Goal: Task Accomplishment & Management: Use online tool/utility

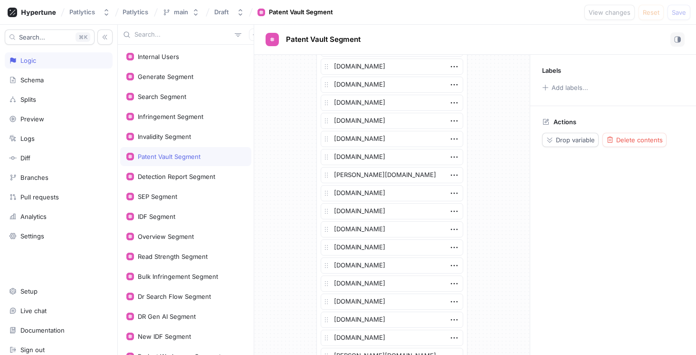
scroll to position [1848, 0]
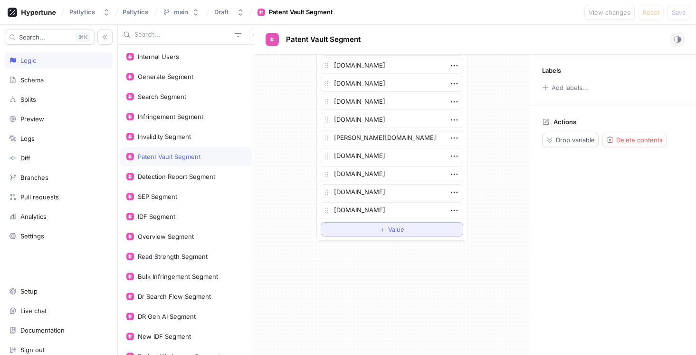
click at [361, 232] on button "＋ Value" at bounding box center [392, 229] width 143 height 14
type textarea "x"
type textarea "s"
type textarea "x"
type textarea "sl"
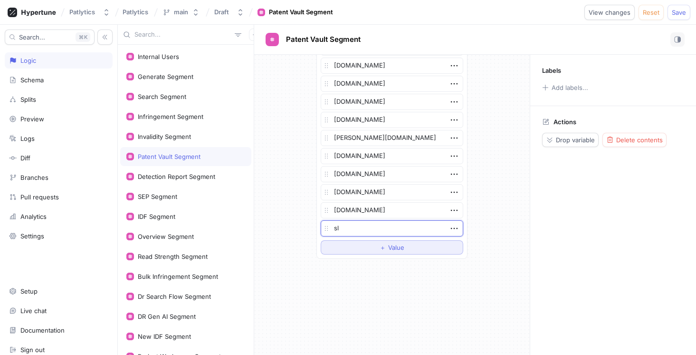
type textarea "x"
type textarea "slb"
type textarea "x"
type textarea "slb."
type textarea "x"
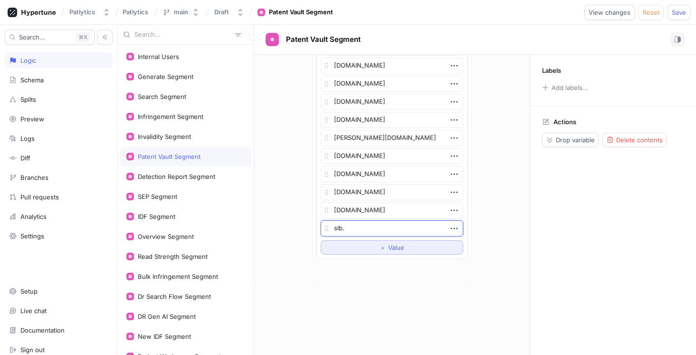
type textarea "slb.c"
type textarea "x"
type textarea "[DOMAIN_NAME]"
type textarea "x"
type textarea "[DOMAIN_NAME]"
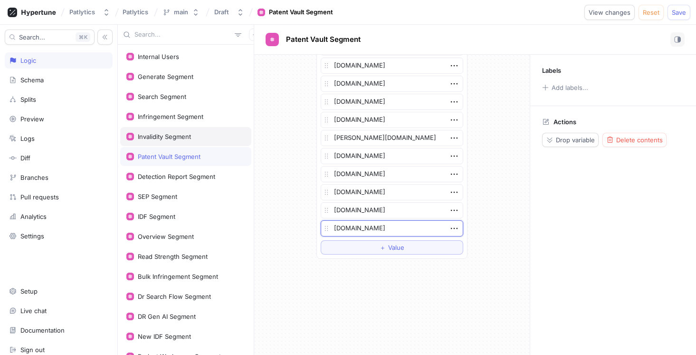
click at [164, 139] on div "Invalidity Segment" at bounding box center [164, 137] width 53 height 8
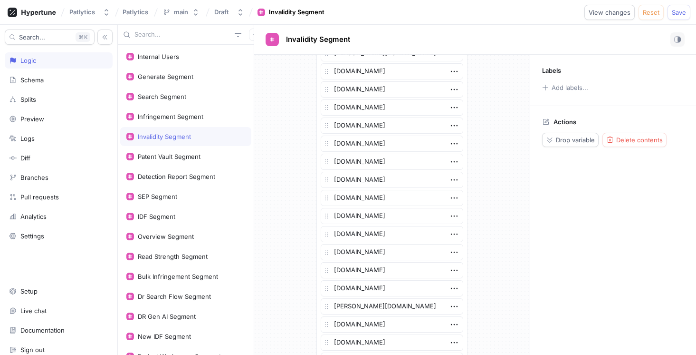
scroll to position [1903, 0]
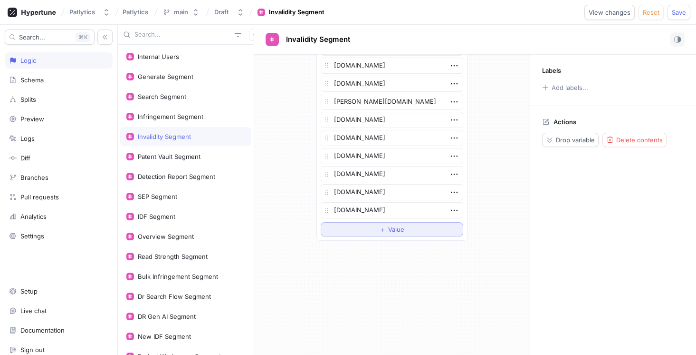
click at [381, 235] on button "＋ Value" at bounding box center [392, 229] width 143 height 14
type textarea "x"
type textarea "[DOMAIN_NAME]"
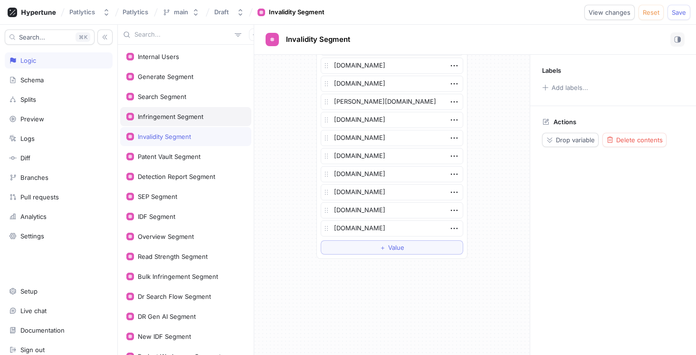
click at [189, 122] on div "Infringement Segment" at bounding box center [185, 116] width 131 height 19
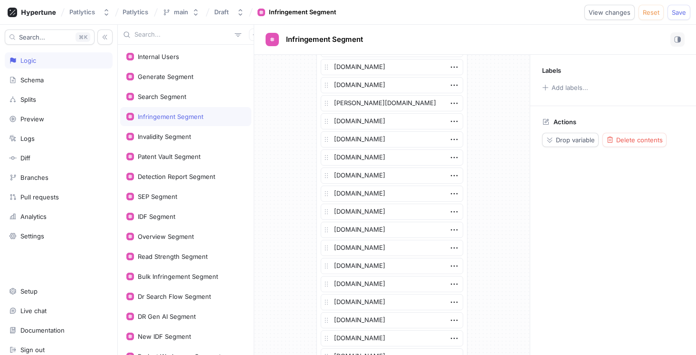
scroll to position [1577, 0]
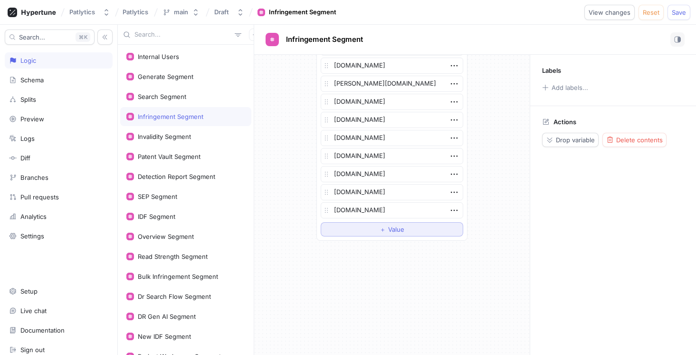
click at [360, 225] on button "＋ Value" at bounding box center [392, 229] width 143 height 14
type textarea "x"
type textarea "[DOMAIN_NAME]"
click at [195, 101] on div "Search Segment" at bounding box center [185, 96] width 131 height 19
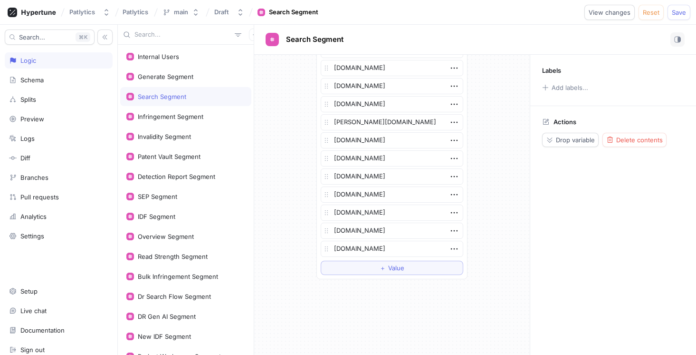
scroll to position [1830, 0]
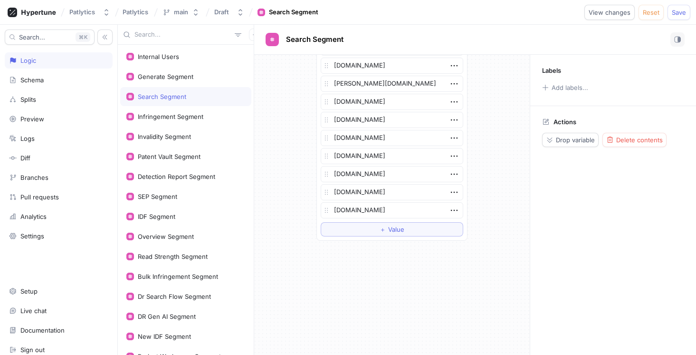
click at [383, 226] on span "＋" at bounding box center [383, 229] width 6 height 6
type textarea "x"
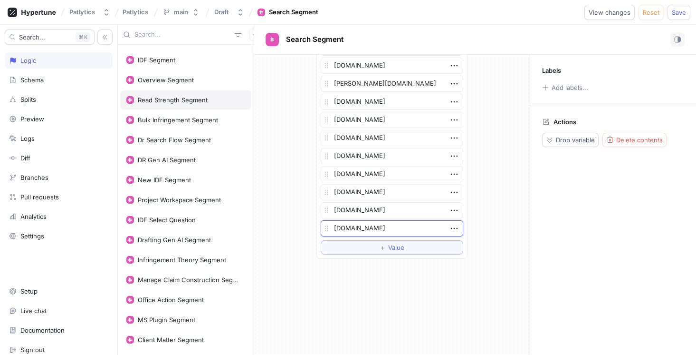
scroll to position [157, 0]
type textarea "[DOMAIN_NAME]"
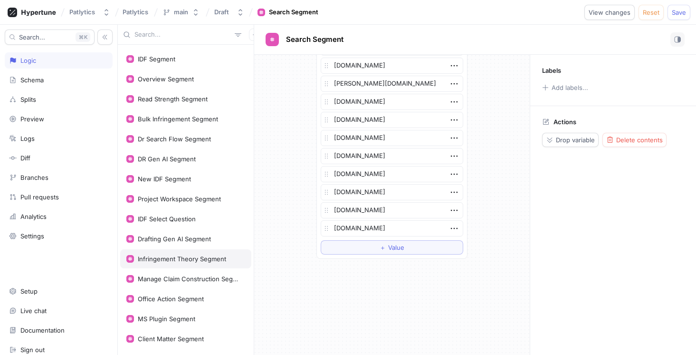
click at [178, 262] on div "Infringement Theory Segment" at bounding box center [185, 258] width 131 height 19
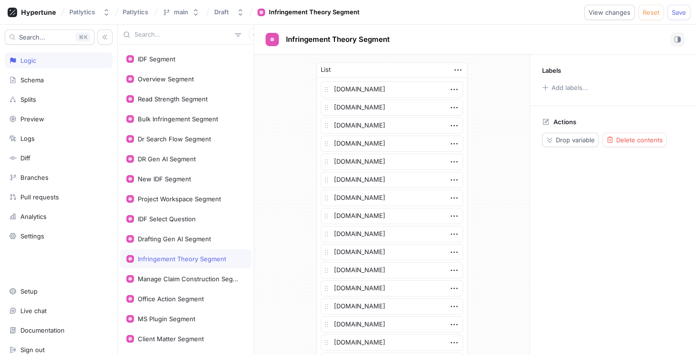
scroll to position [493, 0]
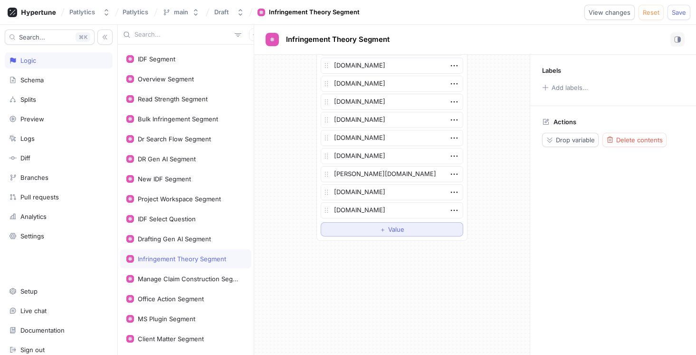
click at [380, 229] on span "＋" at bounding box center [383, 229] width 6 height 6
type textarea "x"
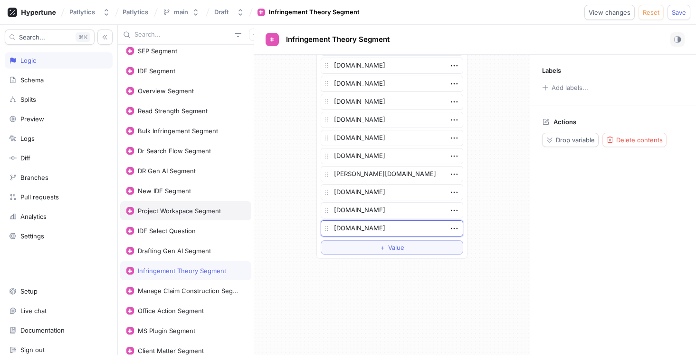
scroll to position [141, 0]
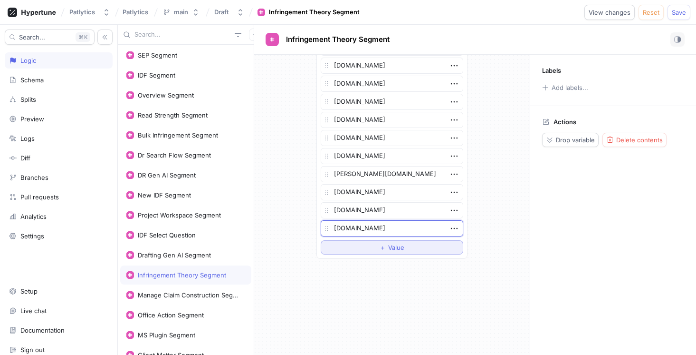
type textarea "[DOMAIN_NAME]"
click at [381, 246] on span "＋" at bounding box center [383, 247] width 6 height 6
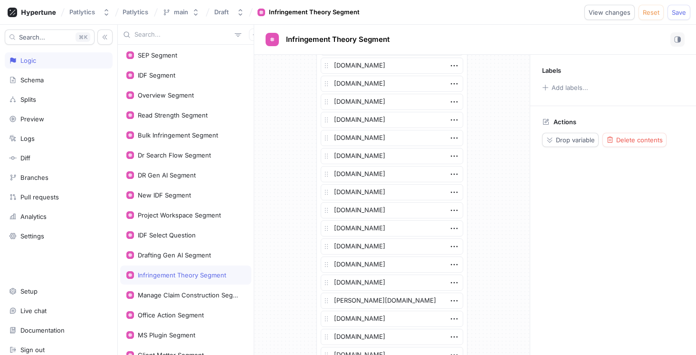
type textarea "x"
type textarea "d"
type textarea "x"
type textarea "de"
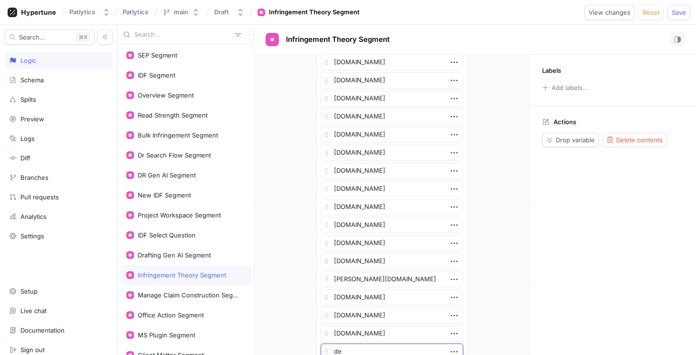
type textarea "x"
type textarea "des"
type textarea "x"
type textarea "[PERSON_NAME]"
type textarea "x"
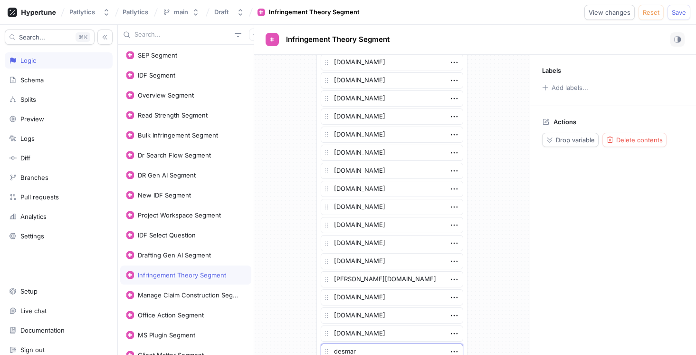
type textarea "desmar"
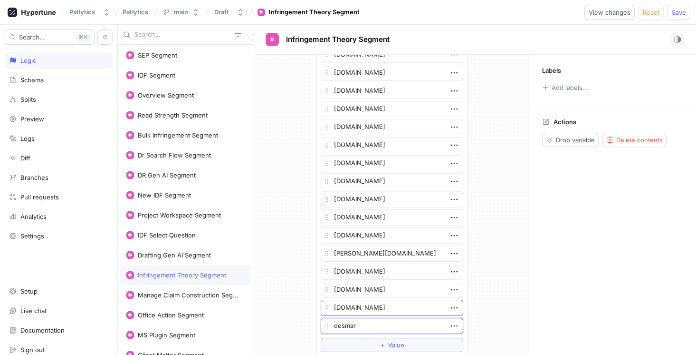
paste textarea "[URL][DOMAIN_NAME]"
type textarea "x"
type textarea "[URL][DOMAIN_NAME]"
type textarea "x"
type textarea "[URL][DOMAIN_NAME]"
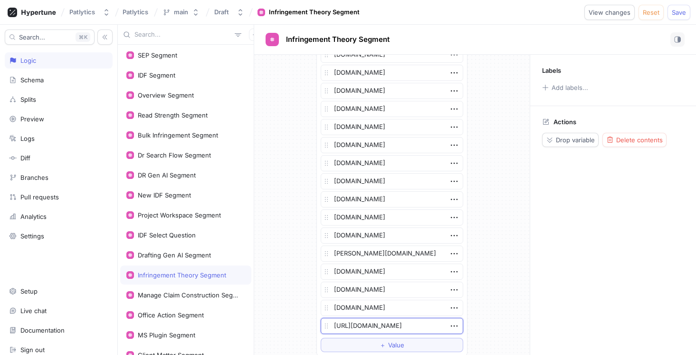
type textarea "x"
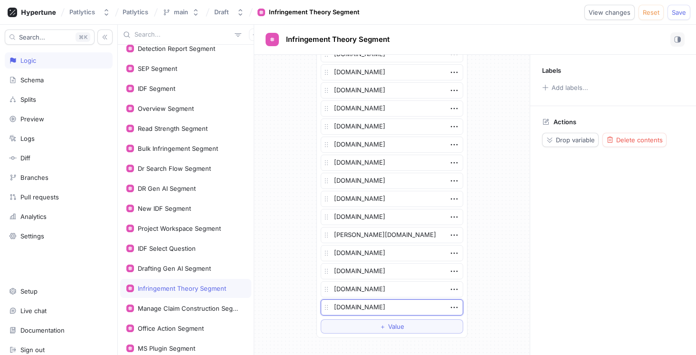
scroll to position [127, 0]
type textarea "[DOMAIN_NAME]"
click at [181, 188] on div "DR Gen AI Segment" at bounding box center [167, 189] width 58 height 8
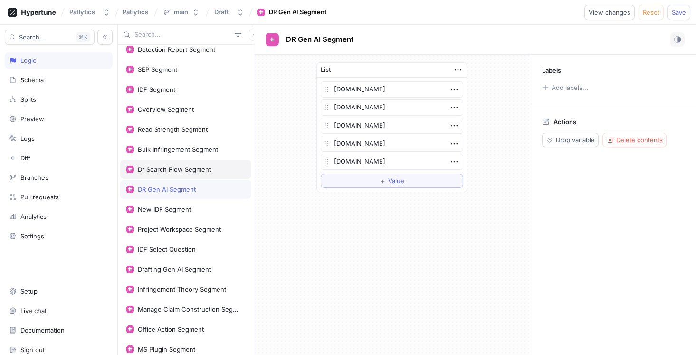
click at [180, 173] on div "Dr Search Flow Segment" at bounding box center [174, 169] width 73 height 8
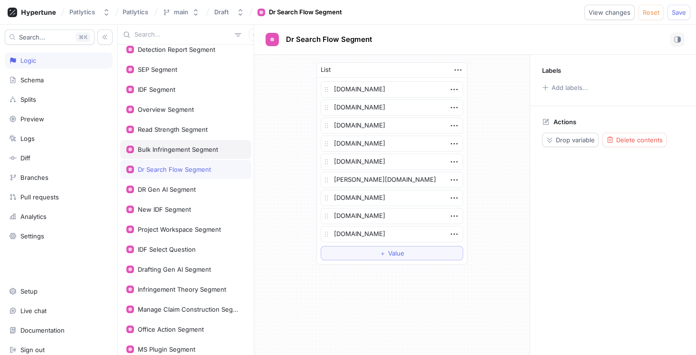
click at [177, 149] on div "Bulk Infringement Segment" at bounding box center [178, 149] width 80 height 8
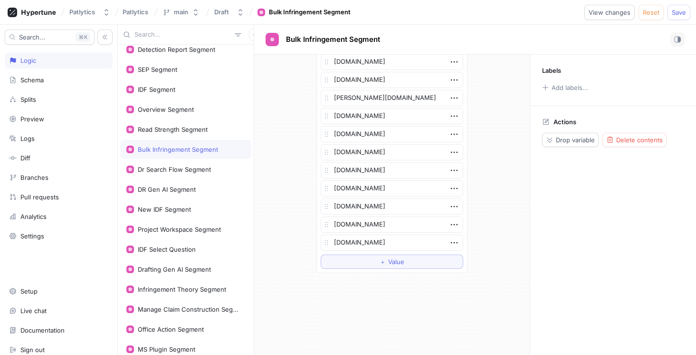
scroll to position [850, 0]
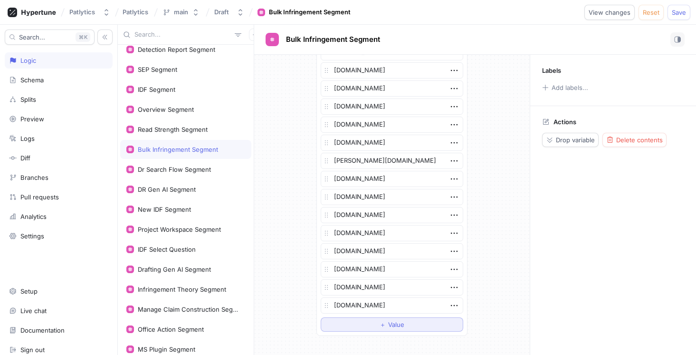
click at [418, 327] on button "＋ Value" at bounding box center [392, 324] width 143 height 14
type textarea "x"
type textarea "sl"
type textarea "x"
type textarea "slb"
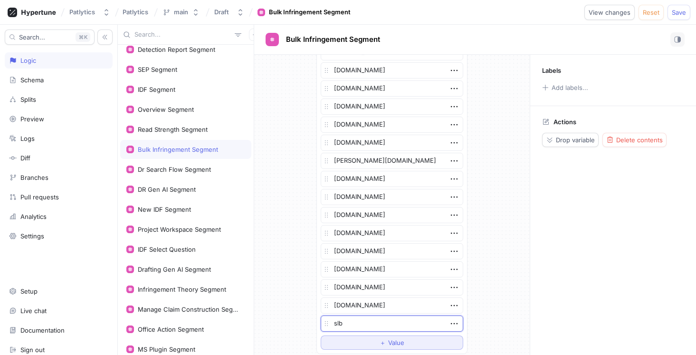
type textarea "x"
type textarea "[DOMAIN_NAME]"
type textarea "x"
type textarea "[DOMAIN_NAME]"
click at [684, 7] on button "Save" at bounding box center [679, 12] width 23 height 15
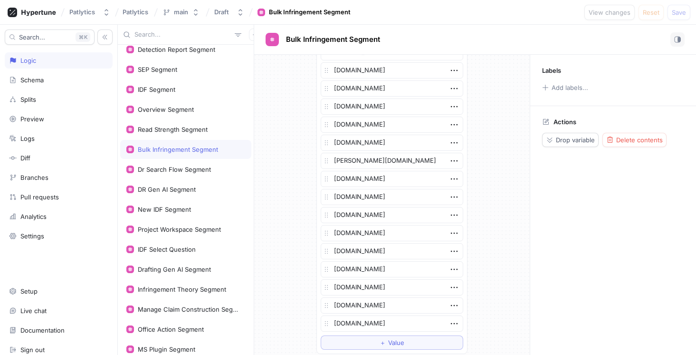
type textarea "x"
